Goal: Check status: Check status

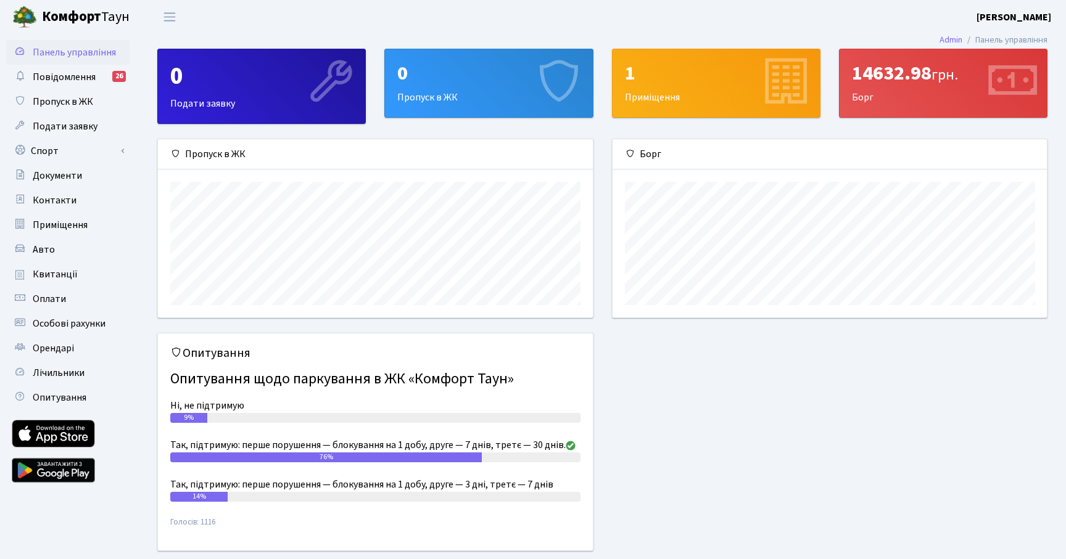
scroll to position [178, 434]
click at [84, 278] on link "Квитанції" at bounding box center [67, 274] width 123 height 25
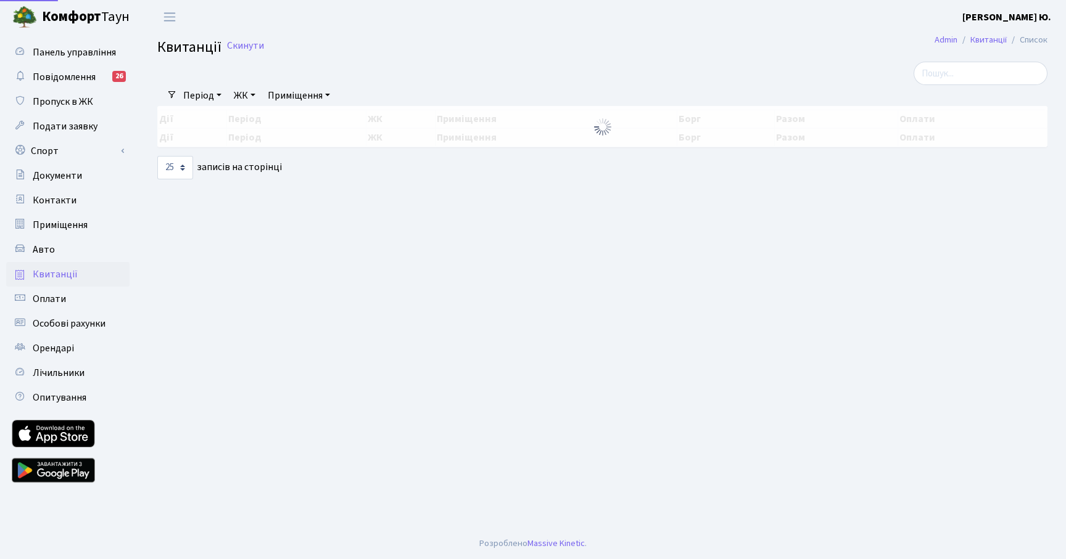
select select "25"
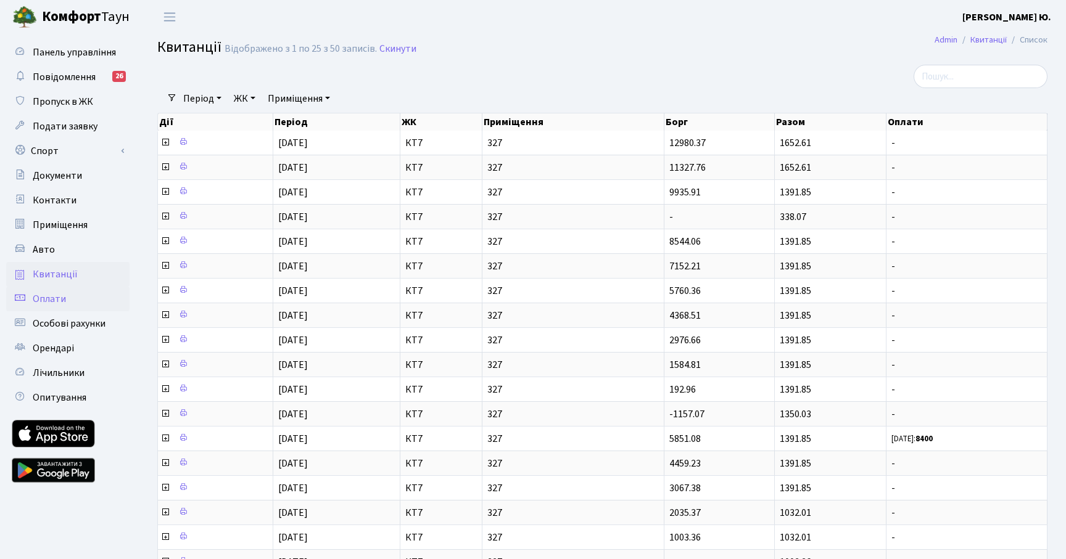
click at [76, 295] on link "Оплати" at bounding box center [67, 299] width 123 height 25
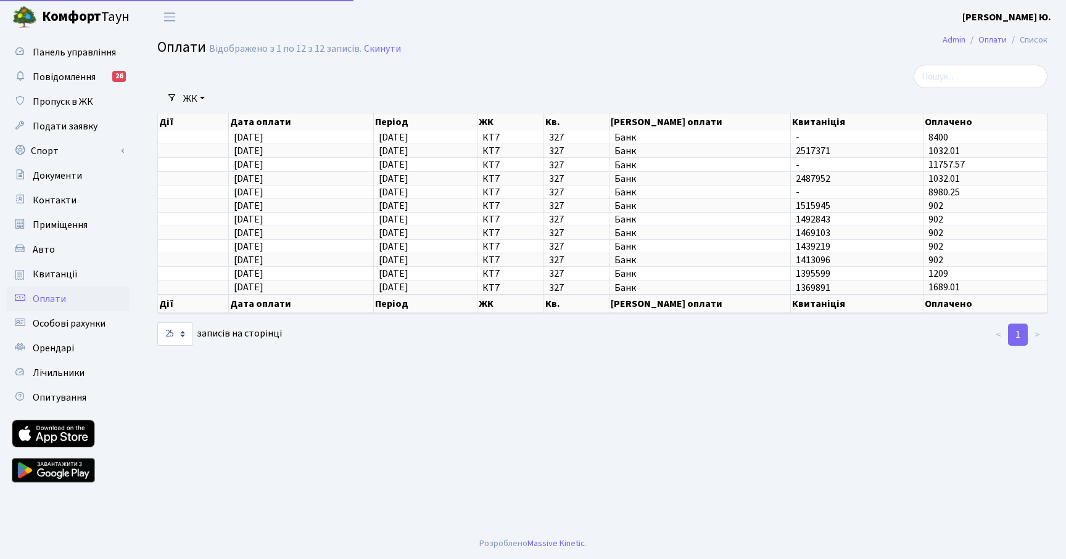
select select "25"
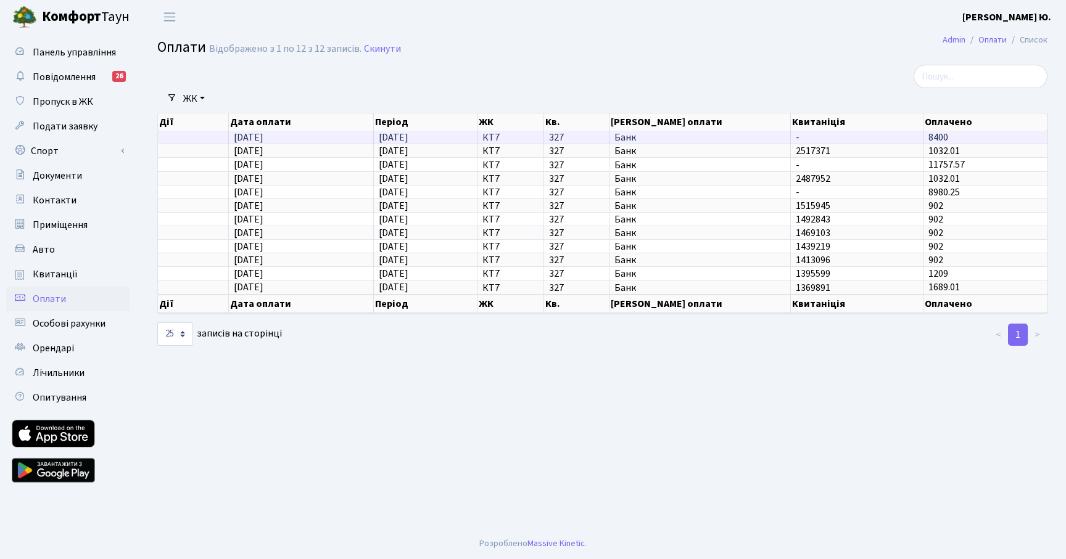
click at [654, 138] on span "Банк" at bounding box center [699, 138] width 171 height 10
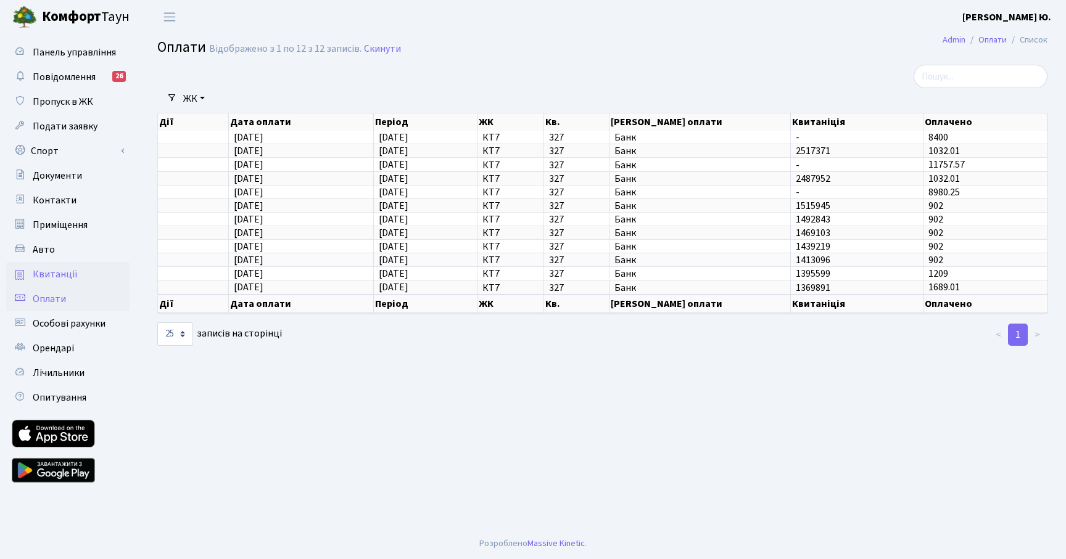
click at [71, 269] on span "Квитанції" at bounding box center [55, 275] width 45 height 14
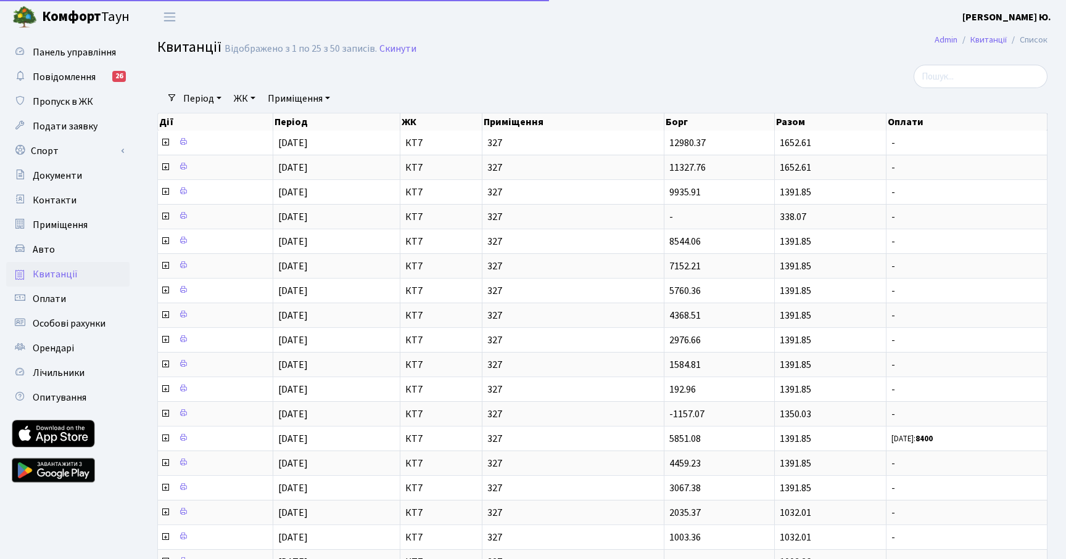
select select "25"
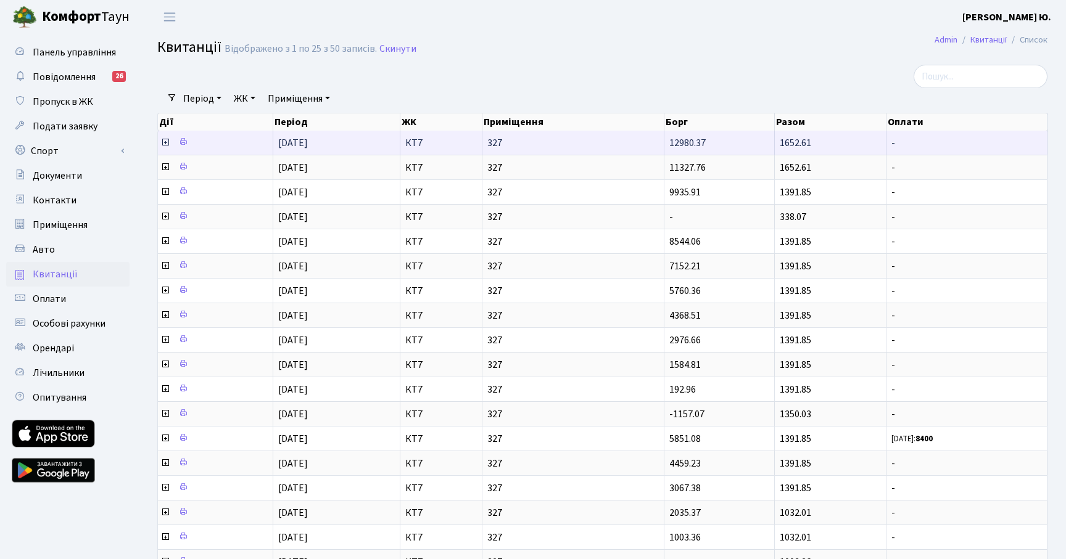
click at [163, 141] on icon at bounding box center [165, 143] width 10 height 10
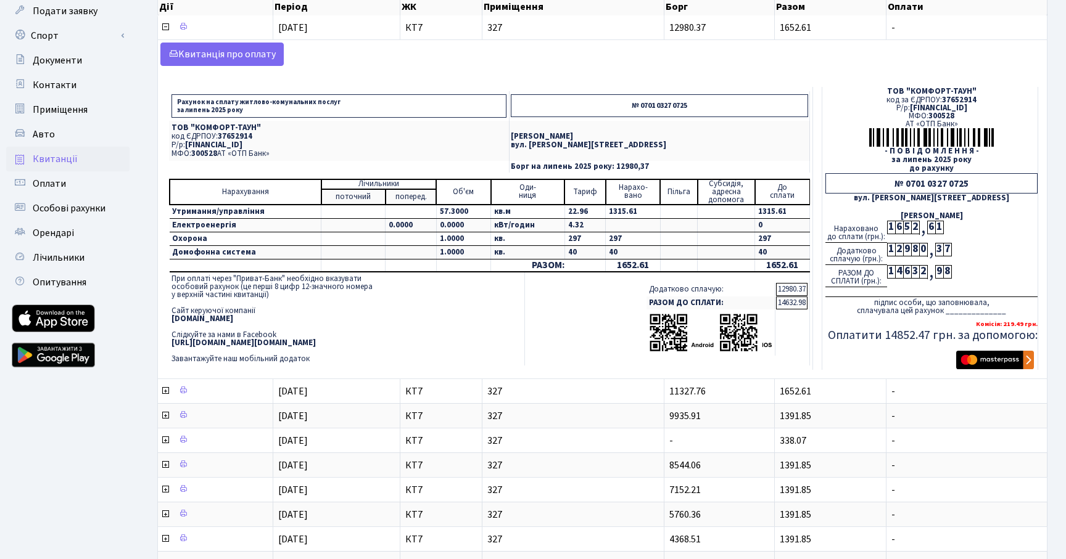
scroll to position [117, 0]
